Goal: Navigation & Orientation: Find specific page/section

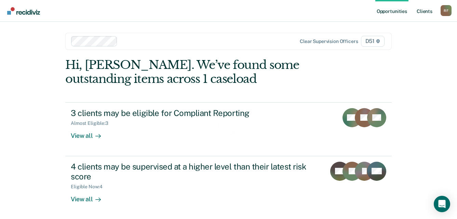
click at [428, 12] on link "Client s" at bounding box center [424, 11] width 18 height 22
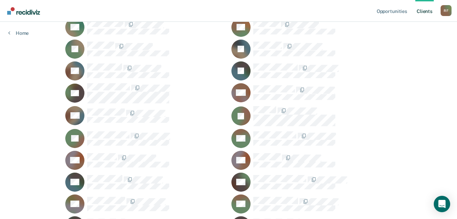
scroll to position [273, 0]
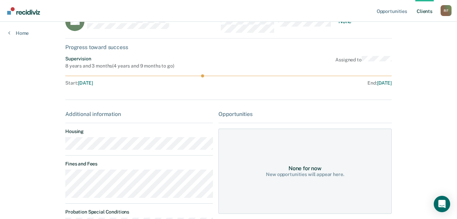
scroll to position [34, 0]
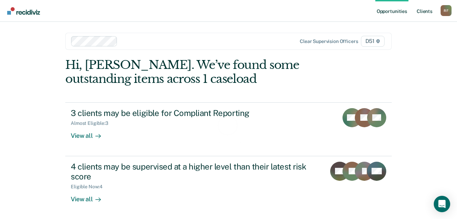
click at [427, 11] on link "Client s" at bounding box center [424, 11] width 18 height 22
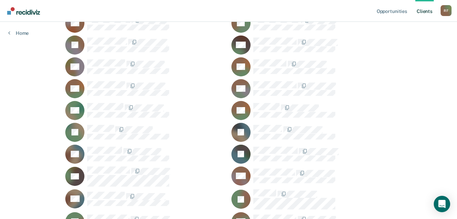
scroll to position [171, 0]
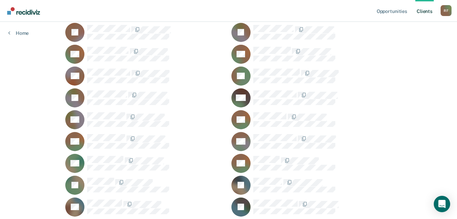
scroll to position [103, 0]
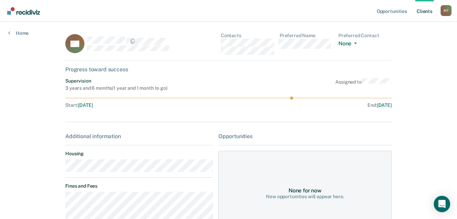
click at [61, 170] on main "BC Contacts Preferred Name Preferred Contact None Call Text Email None Progress…" at bounding box center [228, 178] width 343 height 312
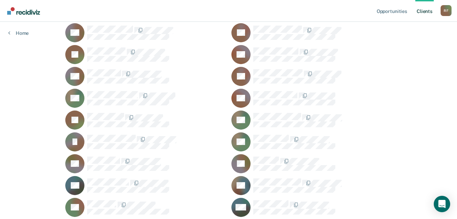
scroll to position [820, 0]
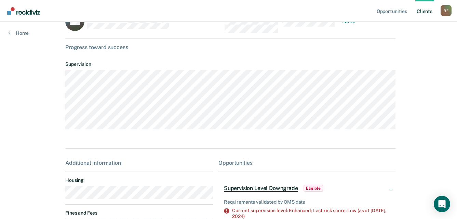
scroll to position [34, 0]
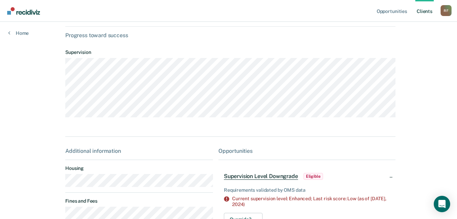
click at [63, 187] on main "SW Contacts Preferred Name Preferred Contact None Call Text Email None Progress…" at bounding box center [228, 149] width 343 height 323
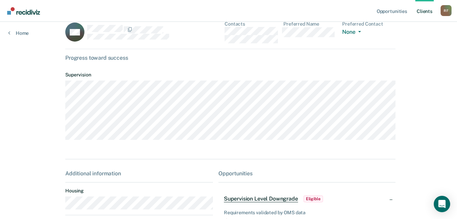
scroll to position [0, 0]
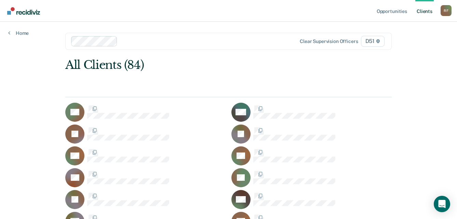
scroll to position [820, 0]
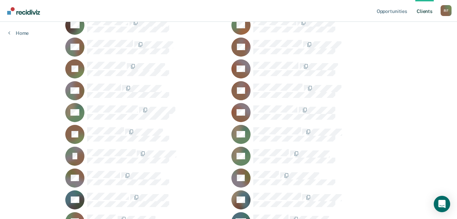
scroll to position [752, 0]
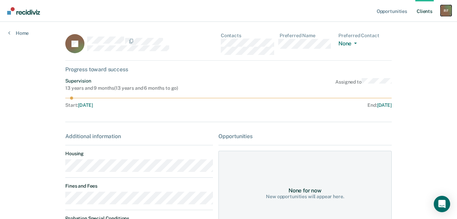
click at [450, 11] on div "R F" at bounding box center [445, 10] width 11 height 11
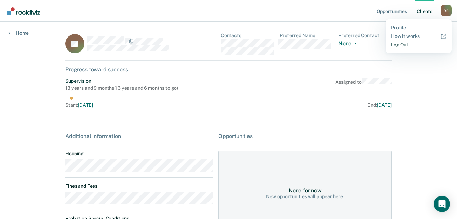
click at [401, 45] on link "Log Out" at bounding box center [418, 45] width 55 height 6
